Goal: Task Accomplishment & Management: Use online tool/utility

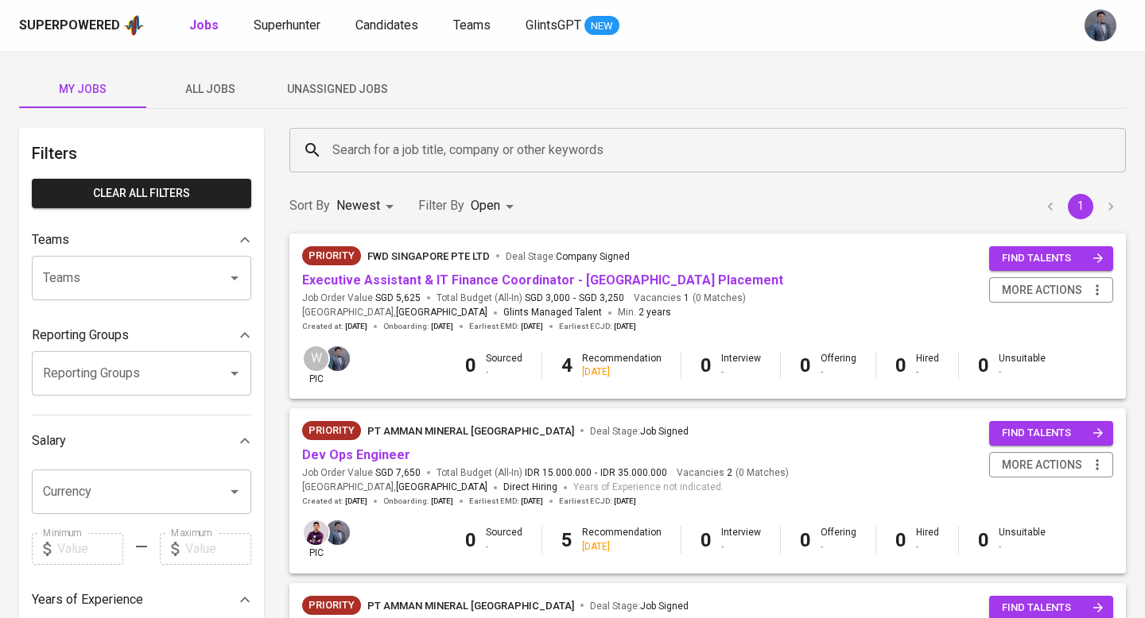
click at [345, 88] on span "Unassigned Jobs" at bounding box center [337, 89] width 108 height 20
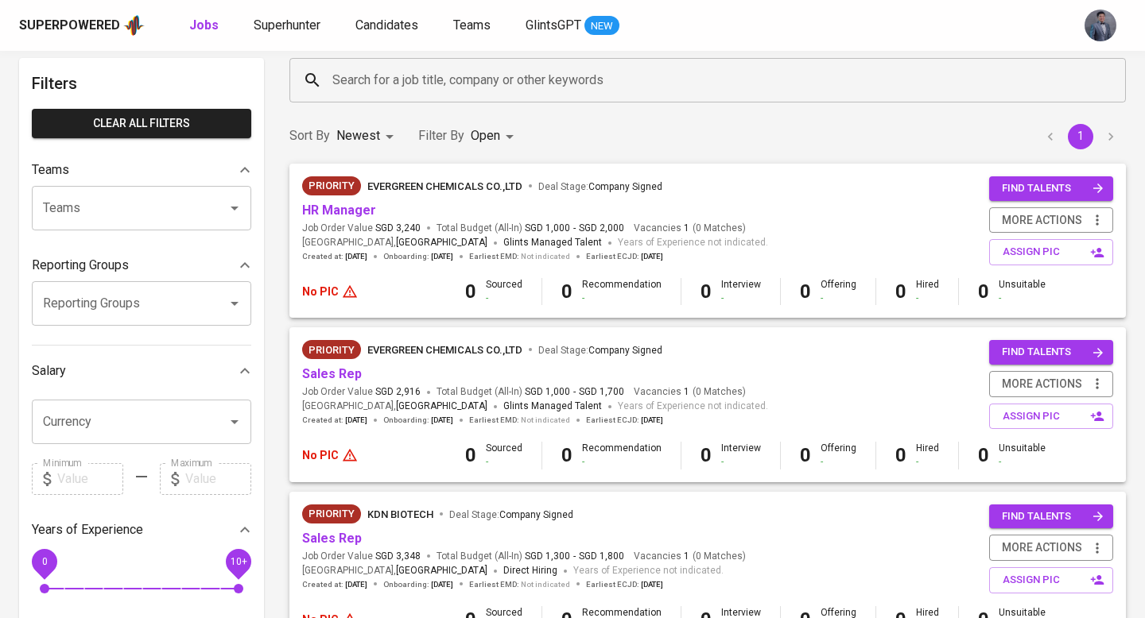
scroll to position [83, 0]
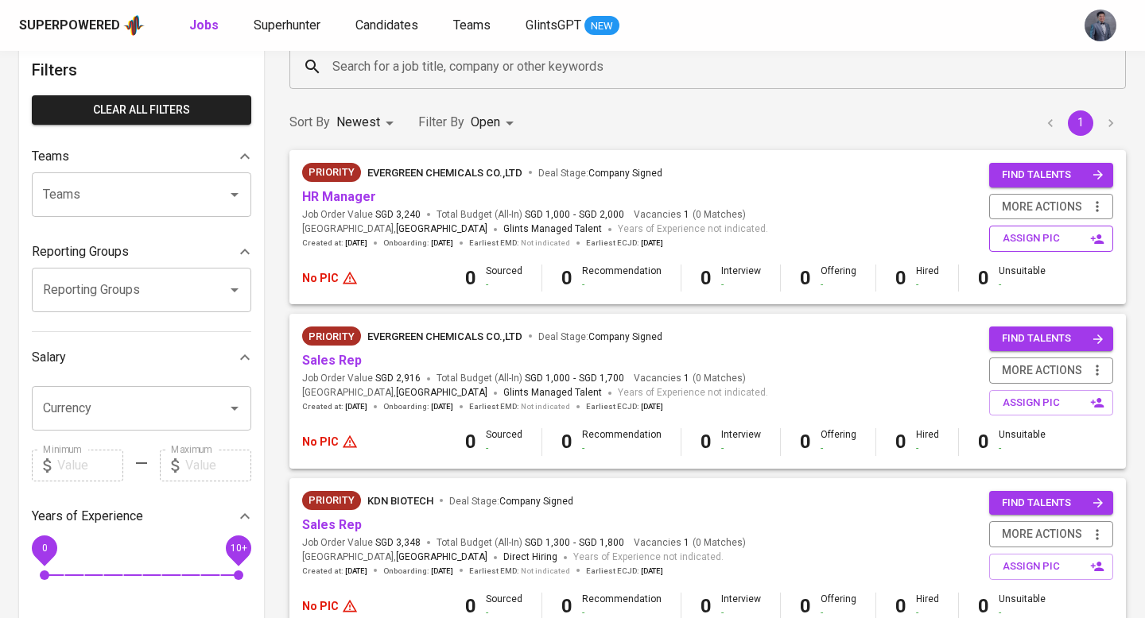
click at [998, 234] on button "assign pic" at bounding box center [1051, 239] width 124 height 26
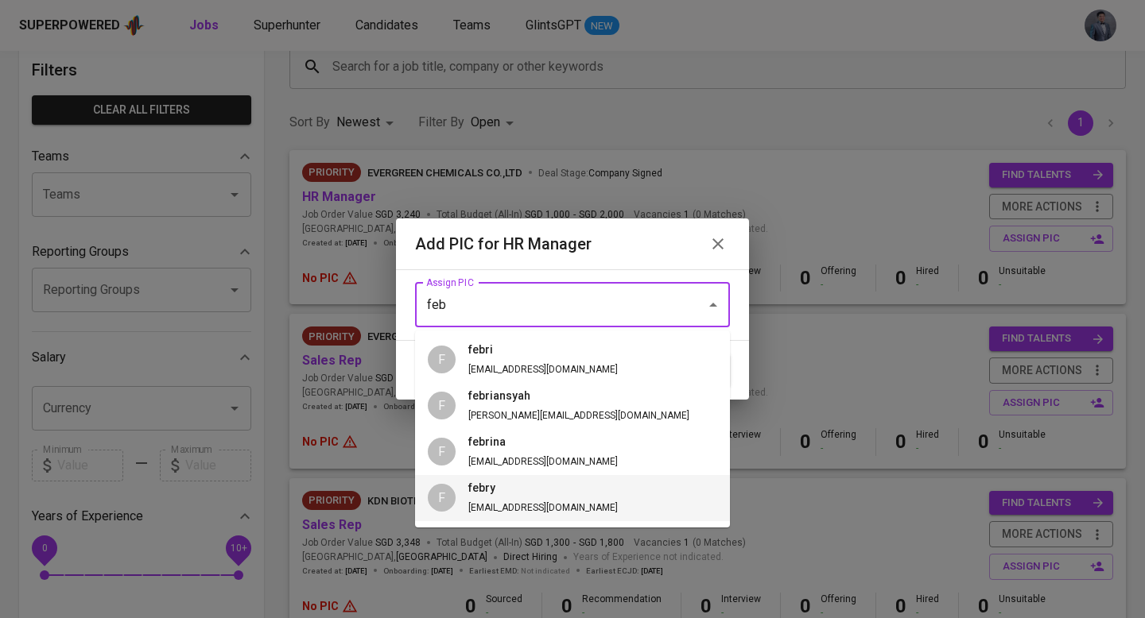
click at [496, 499] on span "febry [EMAIL_ADDRESS][DOMAIN_NAME]" at bounding box center [542, 498] width 175 height 37
type input "febry"
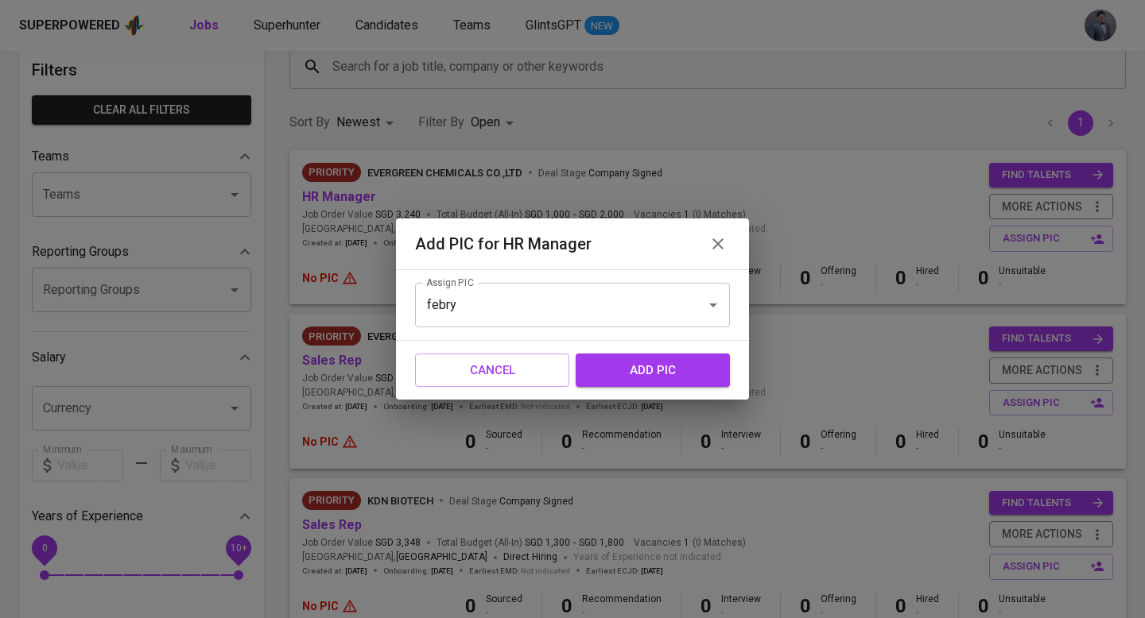
click at [634, 366] on span "add pic" at bounding box center [652, 370] width 119 height 21
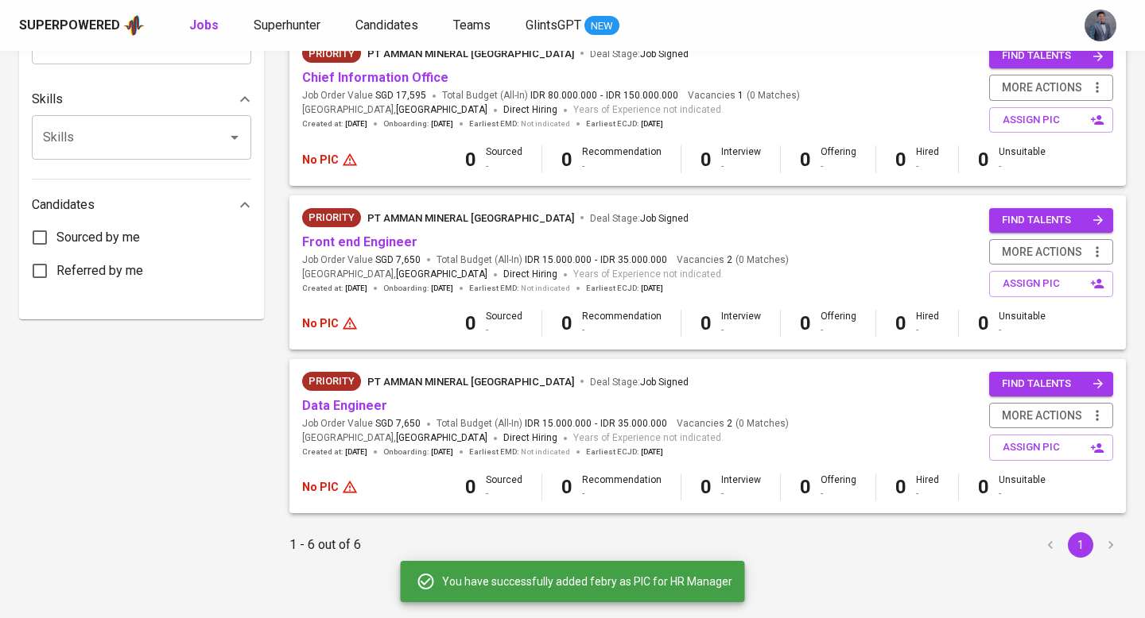
scroll to position [0, 0]
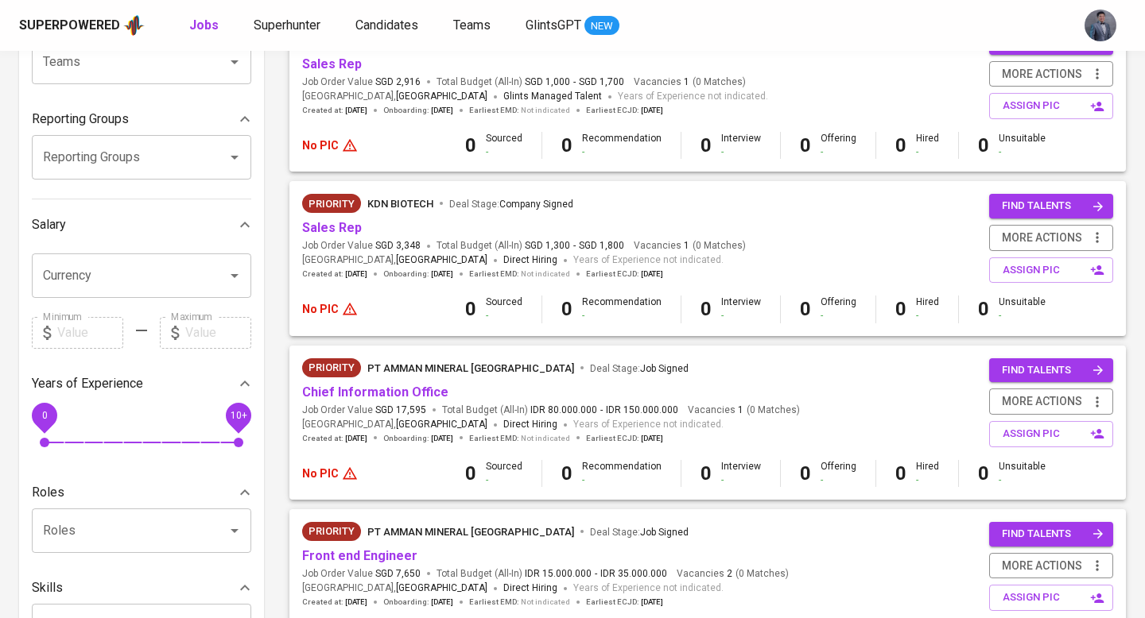
scroll to position [237, 0]
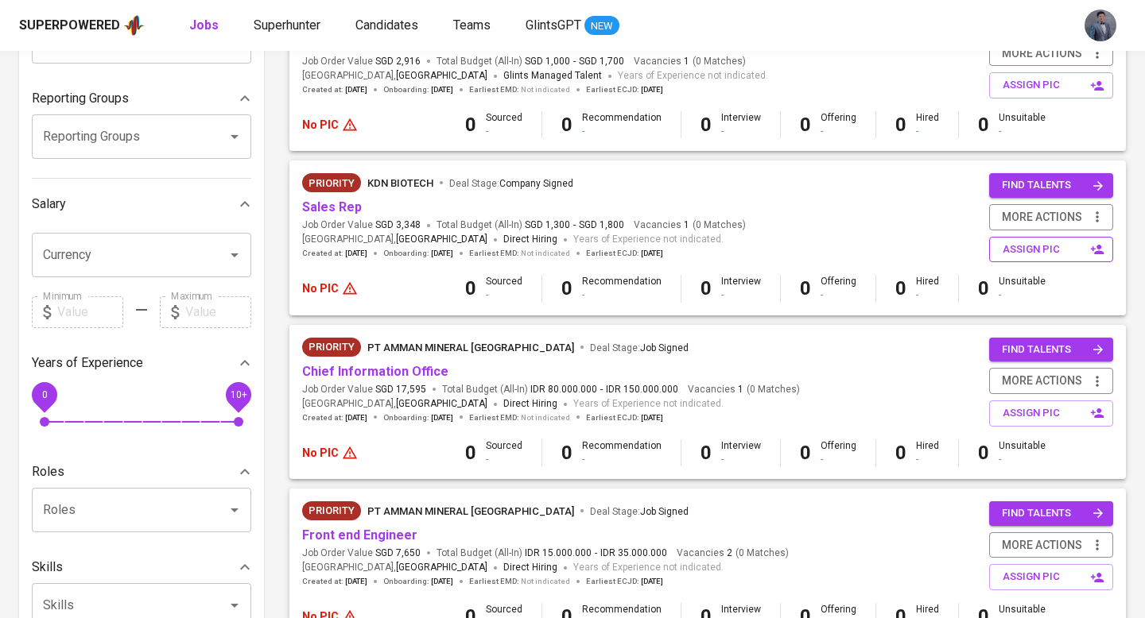
click at [1017, 252] on span "assign pic" at bounding box center [1052, 250] width 100 height 18
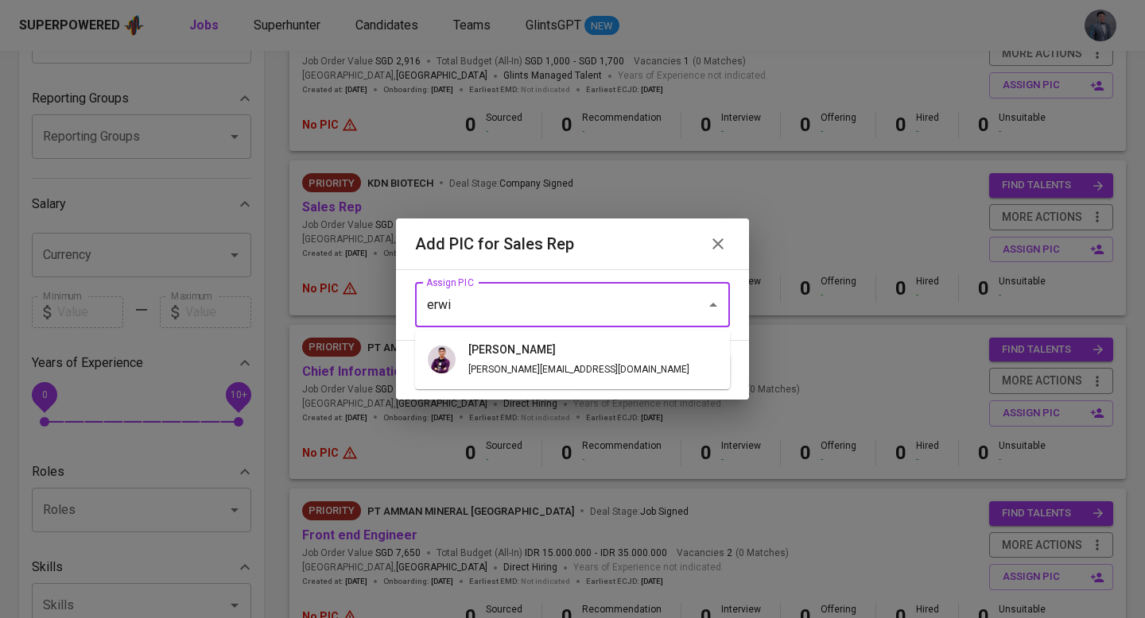
click at [506, 362] on span "erwin [EMAIL_ADDRESS][DOMAIN_NAME]" at bounding box center [578, 360] width 246 height 37
type input "[PERSON_NAME]"
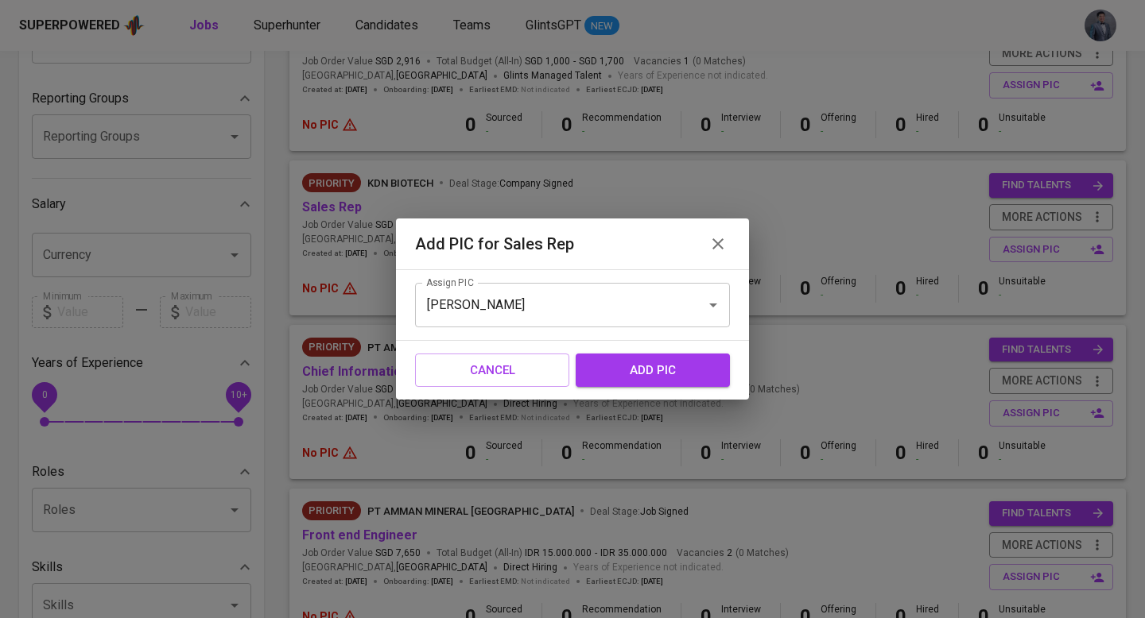
click at [626, 362] on span "add pic" at bounding box center [652, 370] width 119 height 21
